Goal: Task Accomplishment & Management: Manage account settings

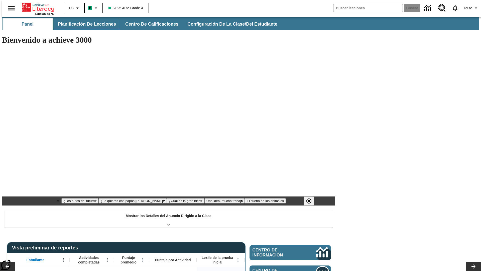
click at [84, 24] on button "Planificación de lecciones" at bounding box center [87, 24] width 67 height 12
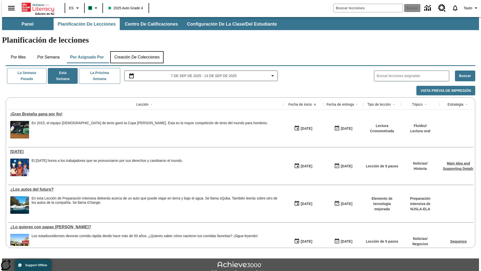
click at [137, 51] on button "Creación de colecciones" at bounding box center [136, 57] width 53 height 12
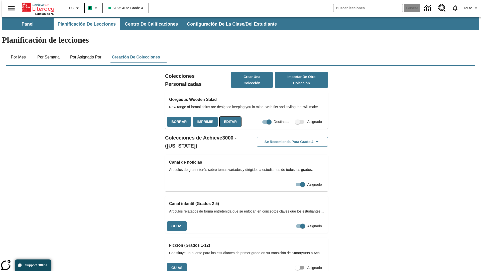
click at [229, 117] on button "Editar" at bounding box center [230, 122] width 21 height 10
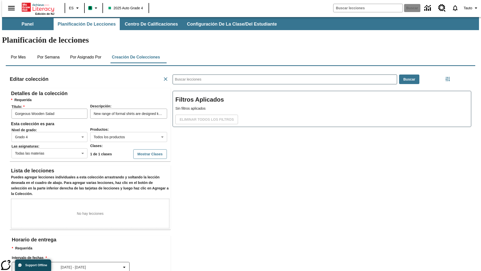
click at [120, 118] on body "Saltar al contenido principal Edición de NJ ES B 2025 Auto Grade 4 Buscar 0 Tau…" at bounding box center [240, 174] width 477 height 314
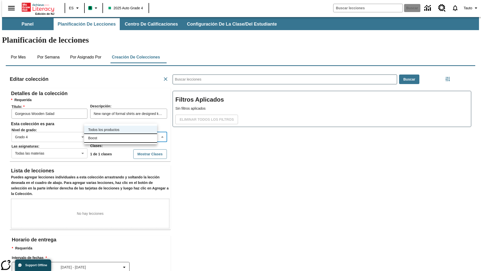
click at [120, 138] on li "Boost" at bounding box center [120, 138] width 73 height 8
type input "12"
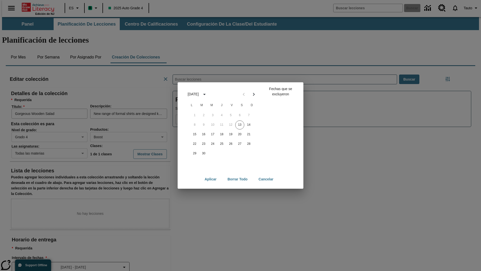
scroll to position [56, 0]
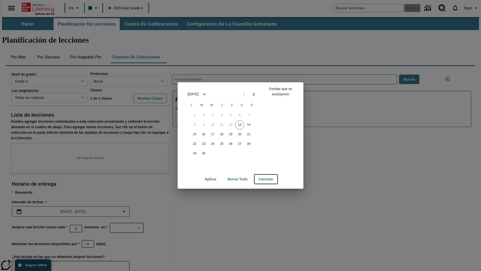
click at [266, 179] on button "Cancelar" at bounding box center [266, 178] width 23 height 9
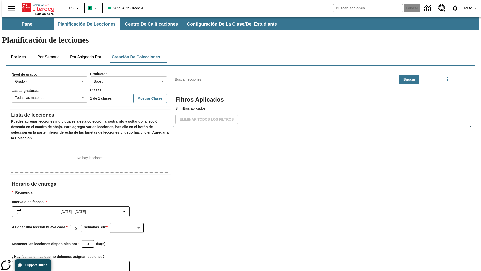
scroll to position [30, 0]
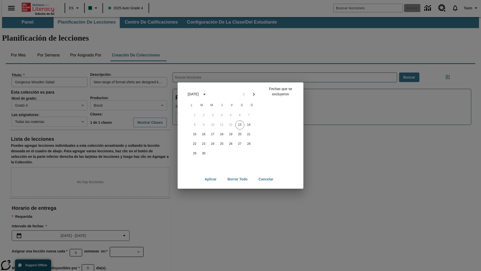
scroll to position [56, 0]
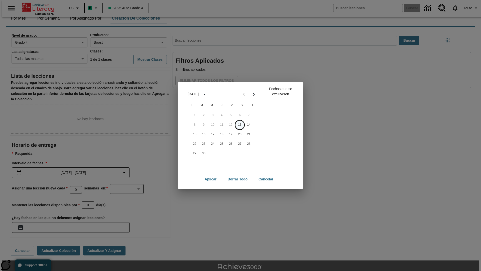
click at [240, 125] on button "13" at bounding box center [239, 124] width 9 height 9
click at [237, 179] on button "Borrar todo" at bounding box center [237, 178] width 28 height 9
click at [240, 125] on button "13" at bounding box center [239, 124] width 9 height 9
click at [249, 125] on button "14" at bounding box center [248, 124] width 9 height 9
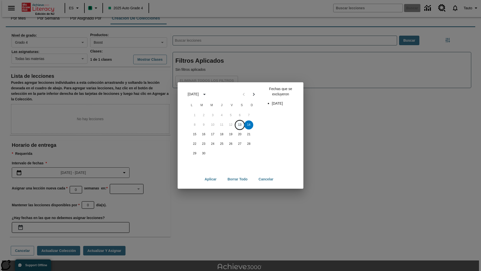
click at [240, 125] on button "13" at bounding box center [239, 124] width 9 height 9
click at [249, 125] on button "14" at bounding box center [248, 124] width 9 height 9
click at [210, 179] on button "Aplicar" at bounding box center [211, 178] width 20 height 9
type input "2025-09-13"
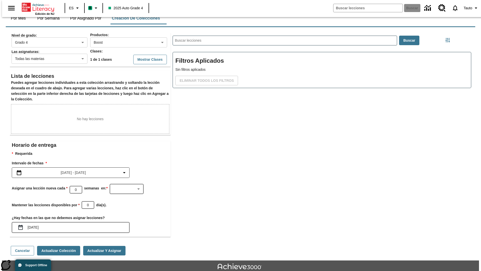
scroll to position [40, 0]
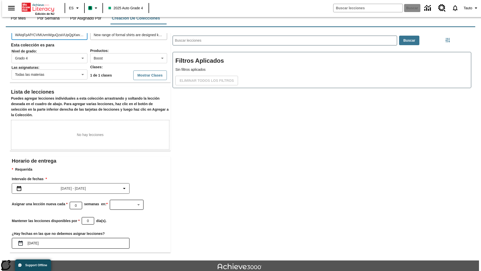
type input "WAtqFpAfYCVMUvmWguQzaVUpQgXwvQaJPCudrxecLHiSJWWbErCRJXvSCYeOhftdaZtnbrFAWGqEeaS…"
type input "VNIfyAvuOJqazkSzcKsCUyNfrgbsZgpKXRfNGyRaBlEKXAYiGNxmiSUpMIyyIfOaDbUhFcvkFlGkpEH…"
click at [57, 261] on button "Actualizar colección" at bounding box center [58, 266] width 43 height 10
